Goal: Information Seeking & Learning: Learn about a topic

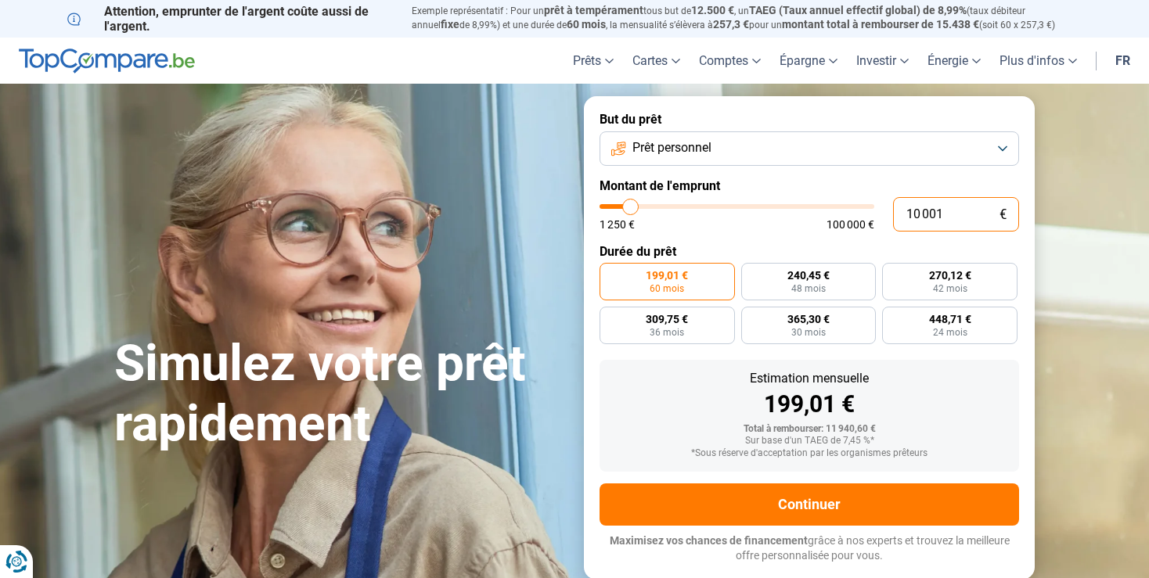
drag, startPoint x: 953, startPoint y: 217, endPoint x: 796, endPoint y: 236, distance: 158.6
click at [893, 232] on input "10 001" at bounding box center [956, 214] width 126 height 34
type input "2"
type input "1250"
type input "25"
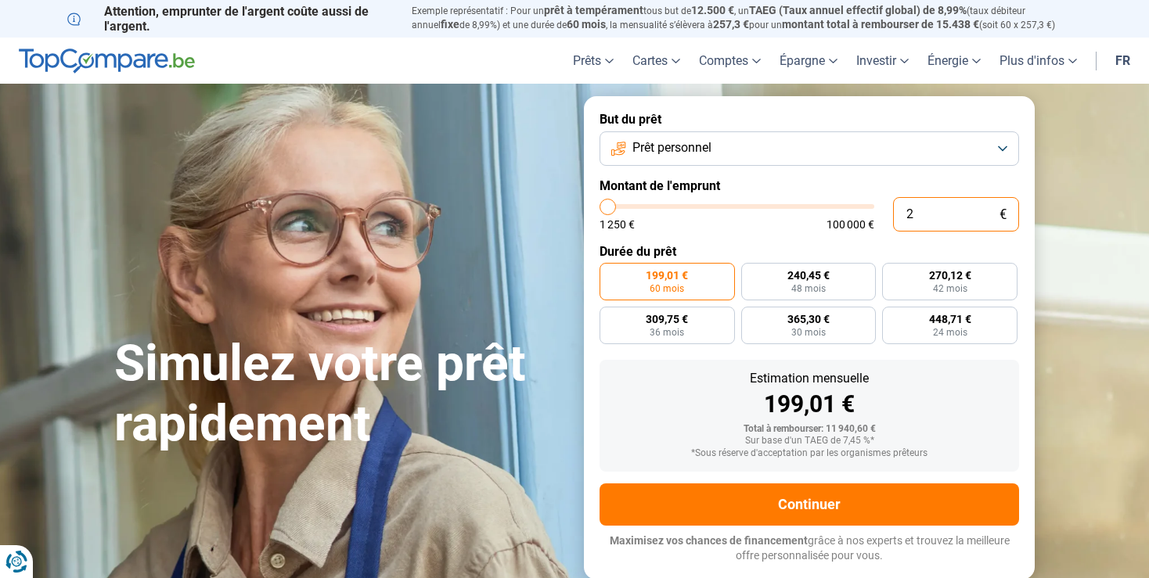
type input "1250"
type input "250"
type input "1250"
type input "2 500"
type input "2500"
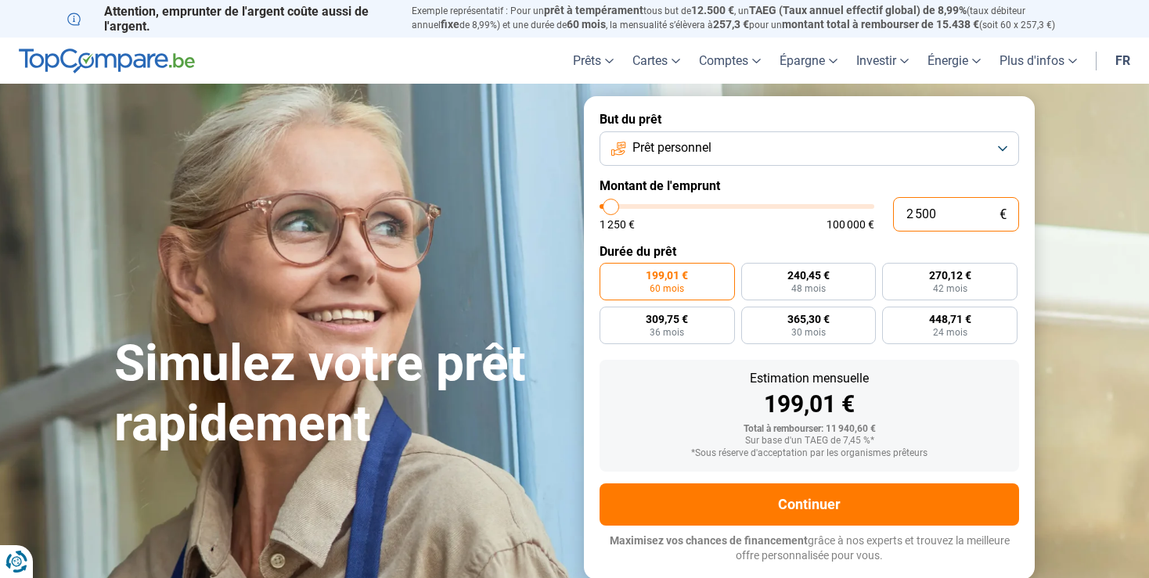
type input "25 000"
type input "25000"
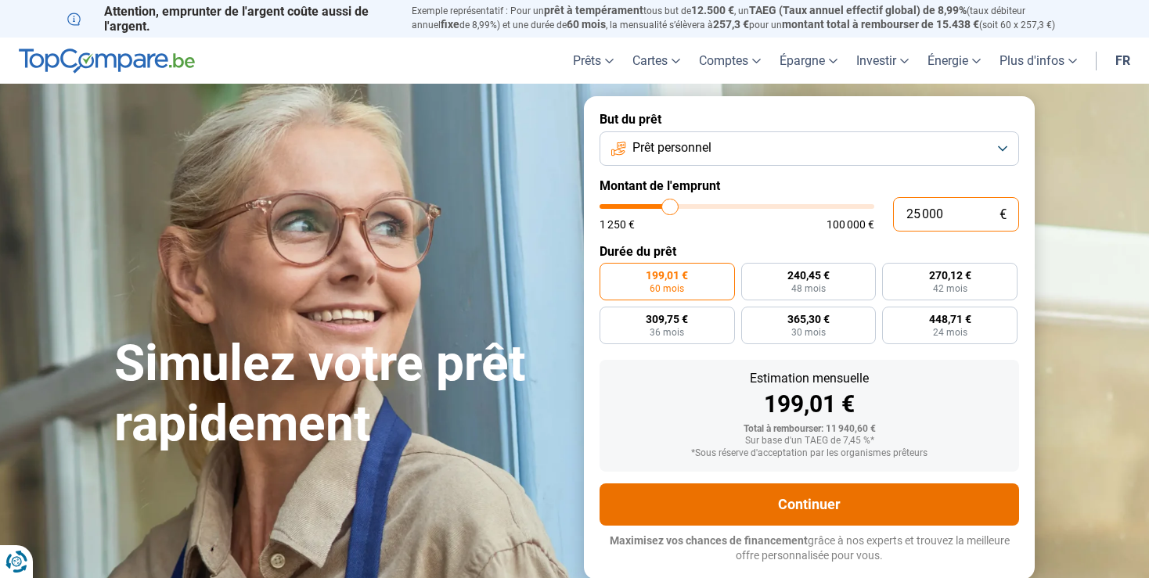
radio input "false"
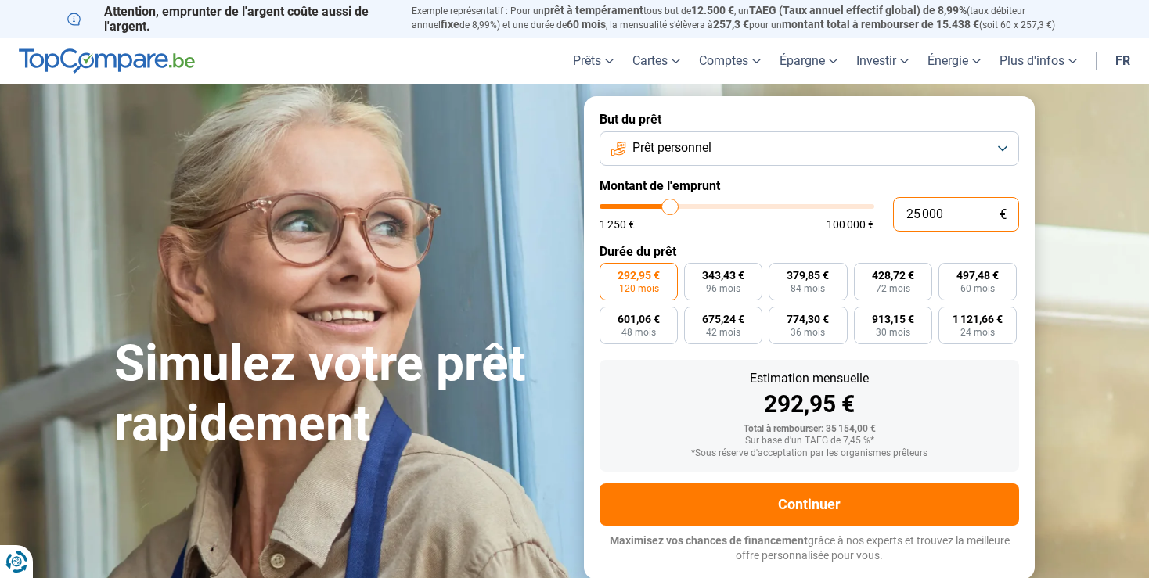
type input "25 000"
